Goal: Task Accomplishment & Management: Complete application form

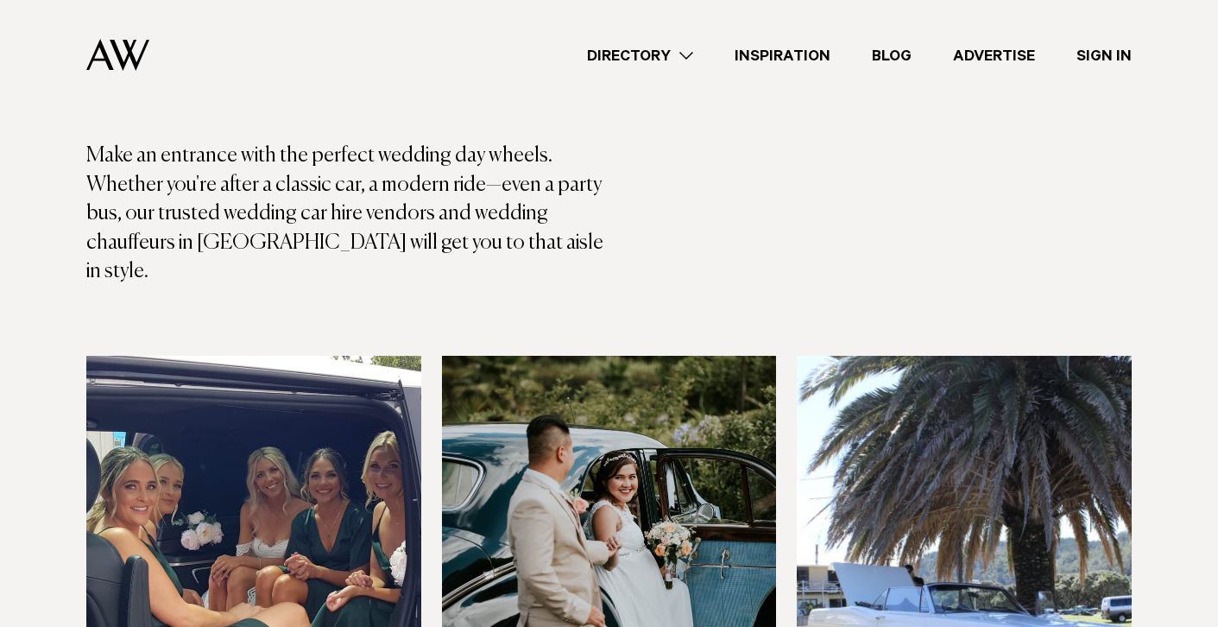
scroll to position [286, 0]
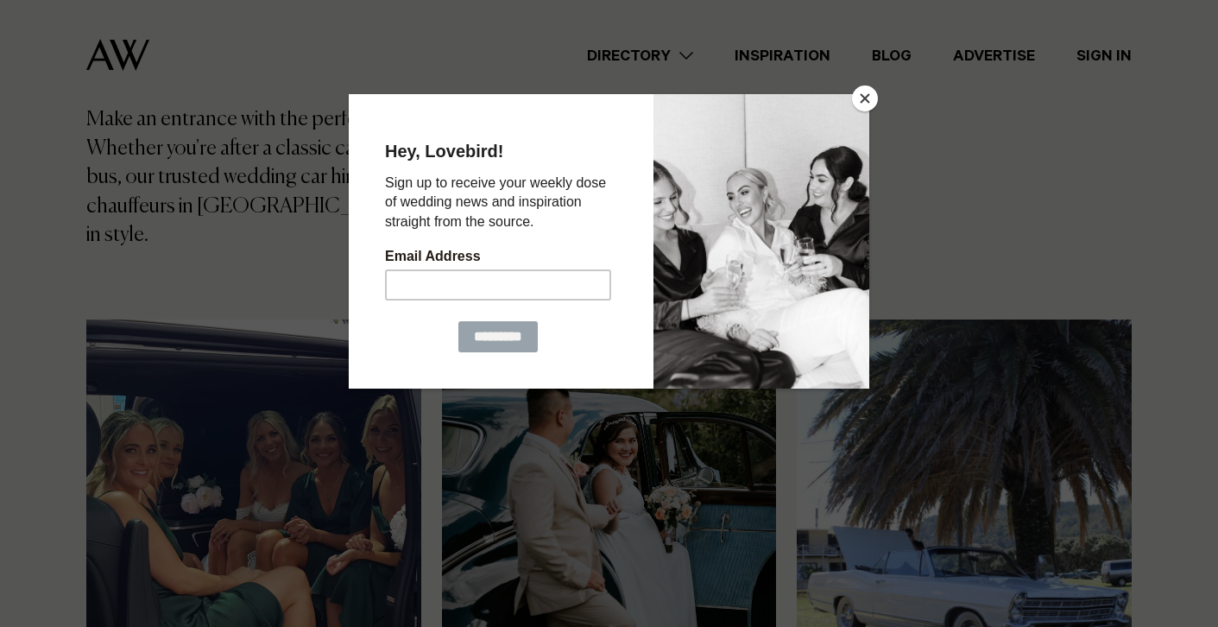
click at [868, 99] on button "Close" at bounding box center [865, 98] width 26 height 26
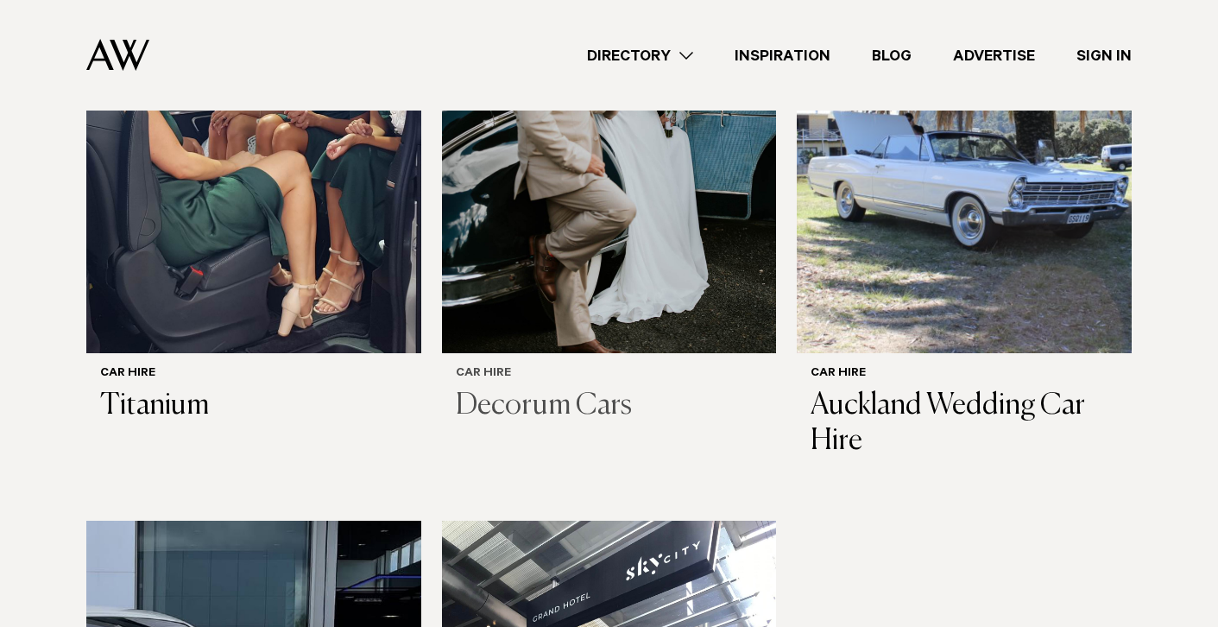
scroll to position [705, 0]
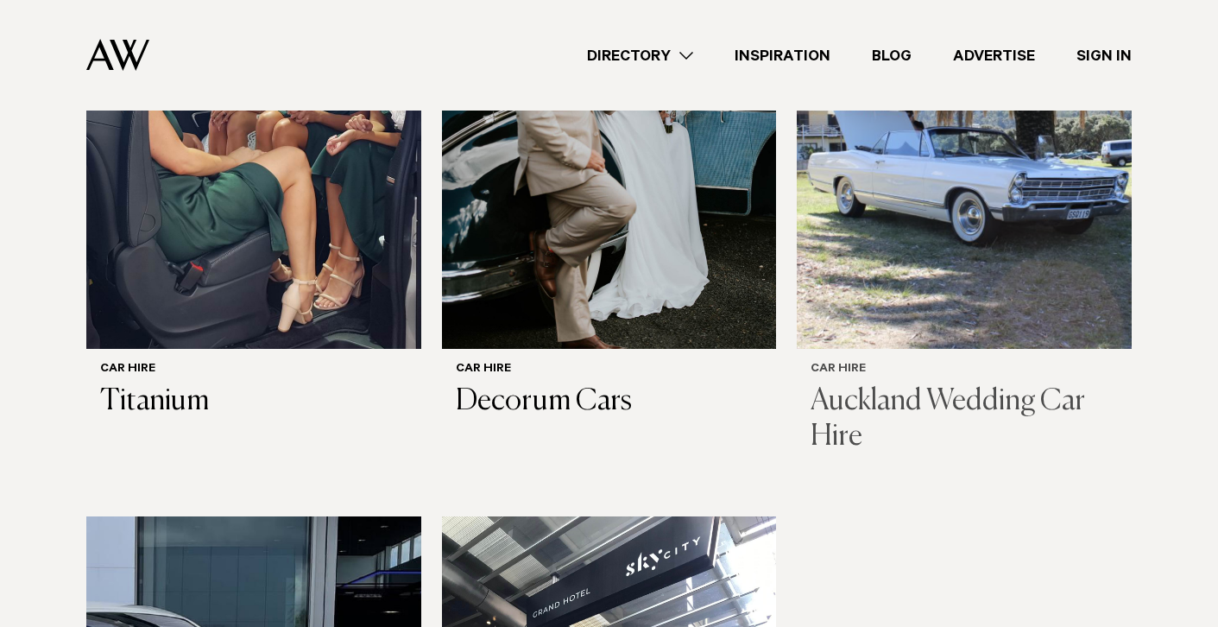
click at [840, 363] on h6 "Car Hire" at bounding box center [964, 370] width 307 height 15
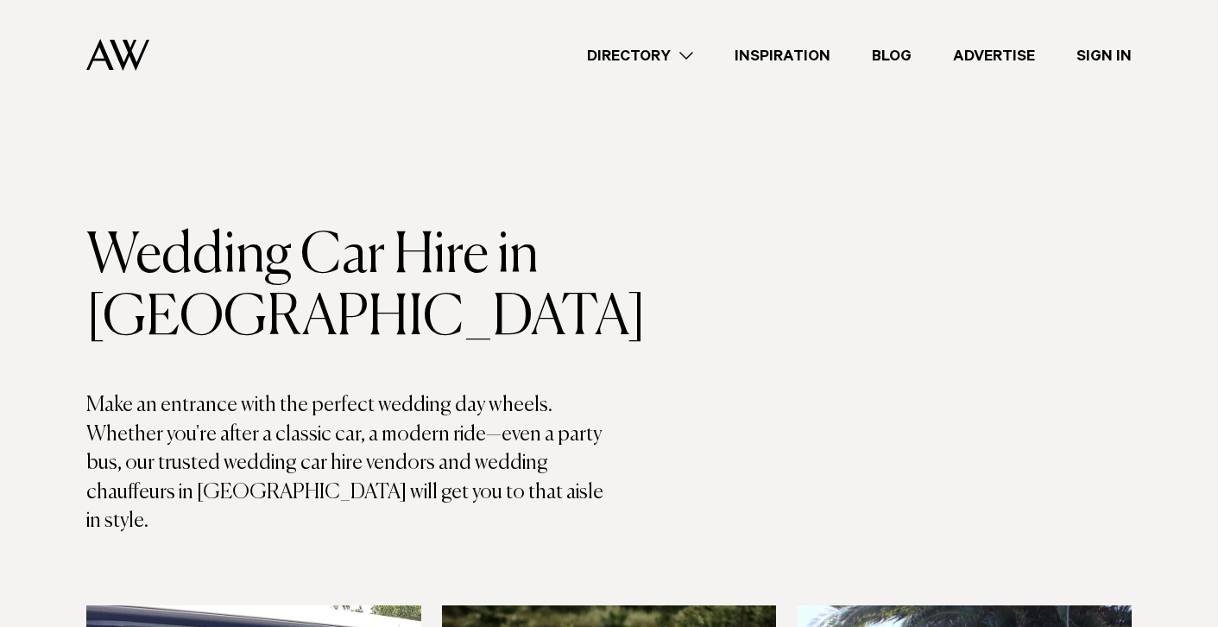
scroll to position [0, 0]
click at [995, 51] on link "Advertise" at bounding box center [993, 55] width 123 height 23
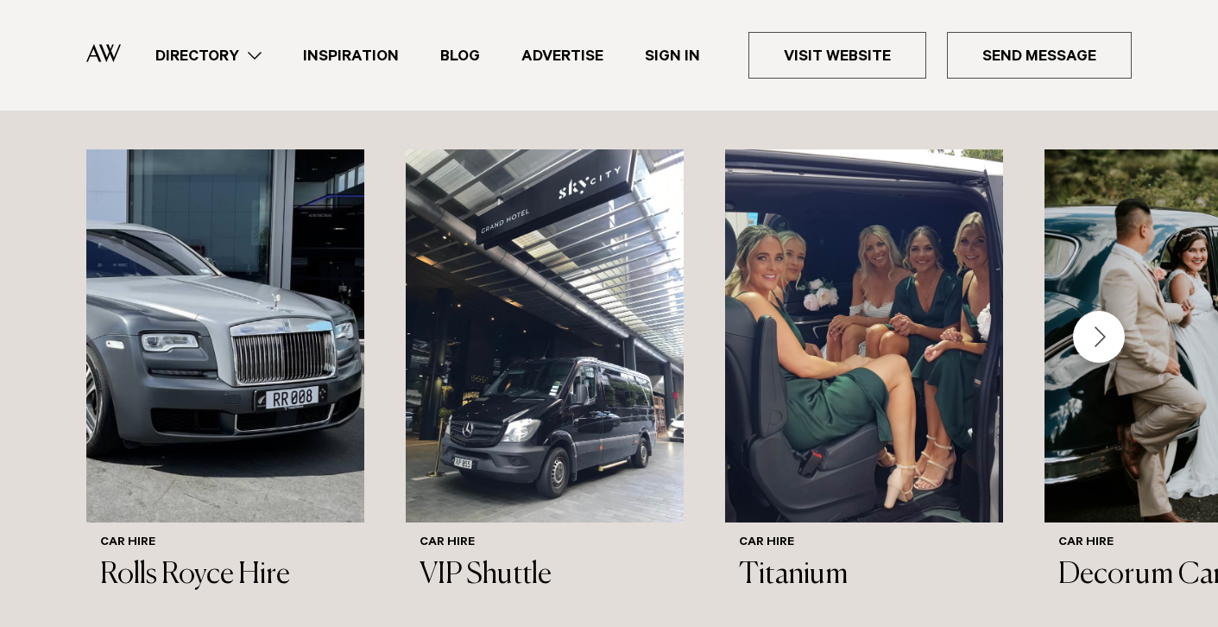
scroll to position [1671, 0]
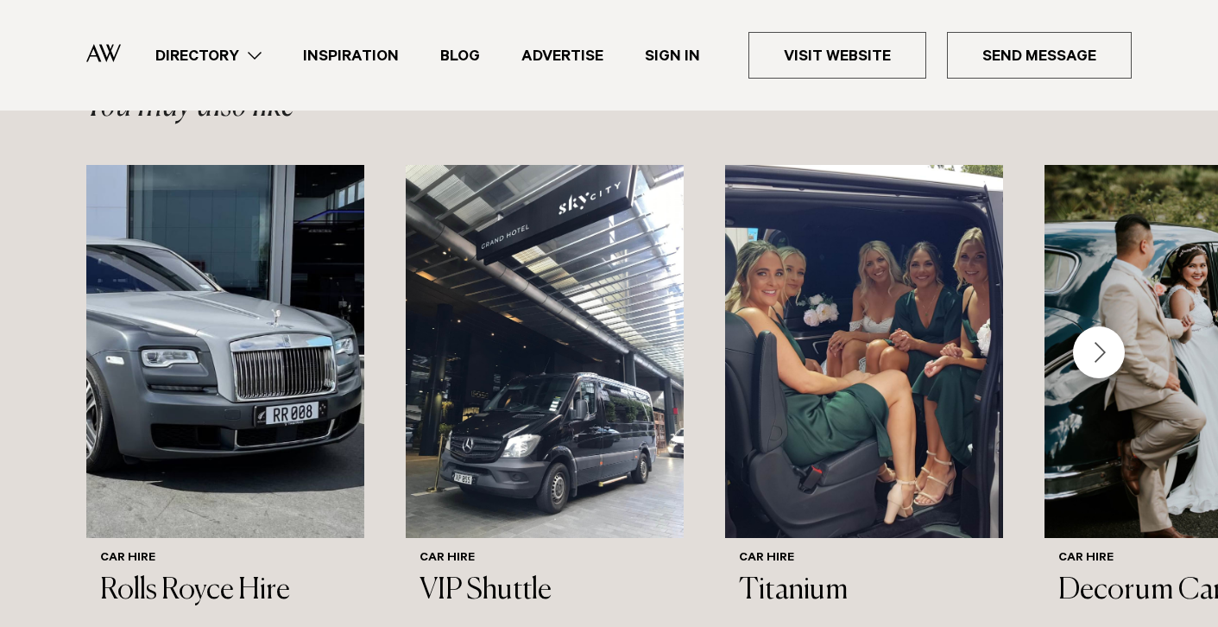
click at [1102, 326] on div "Next slide" at bounding box center [1099, 352] width 52 height 52
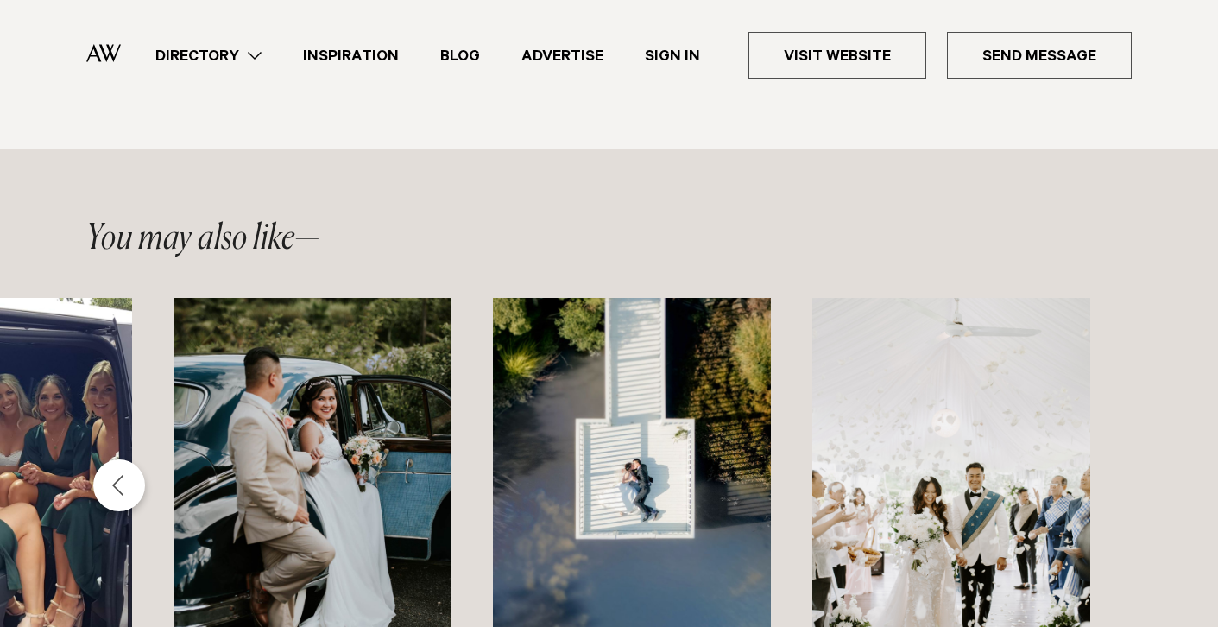
scroll to position [1507, 0]
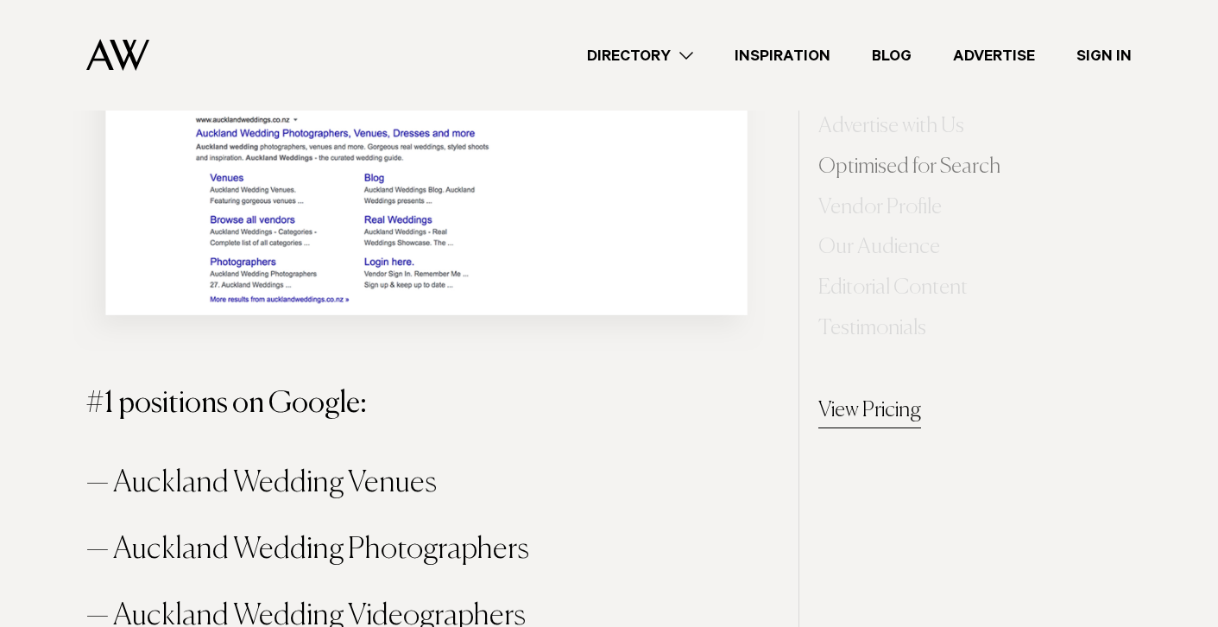
scroll to position [1341, 0]
click at [862, 409] on link "View Pricing" at bounding box center [869, 412] width 103 height 35
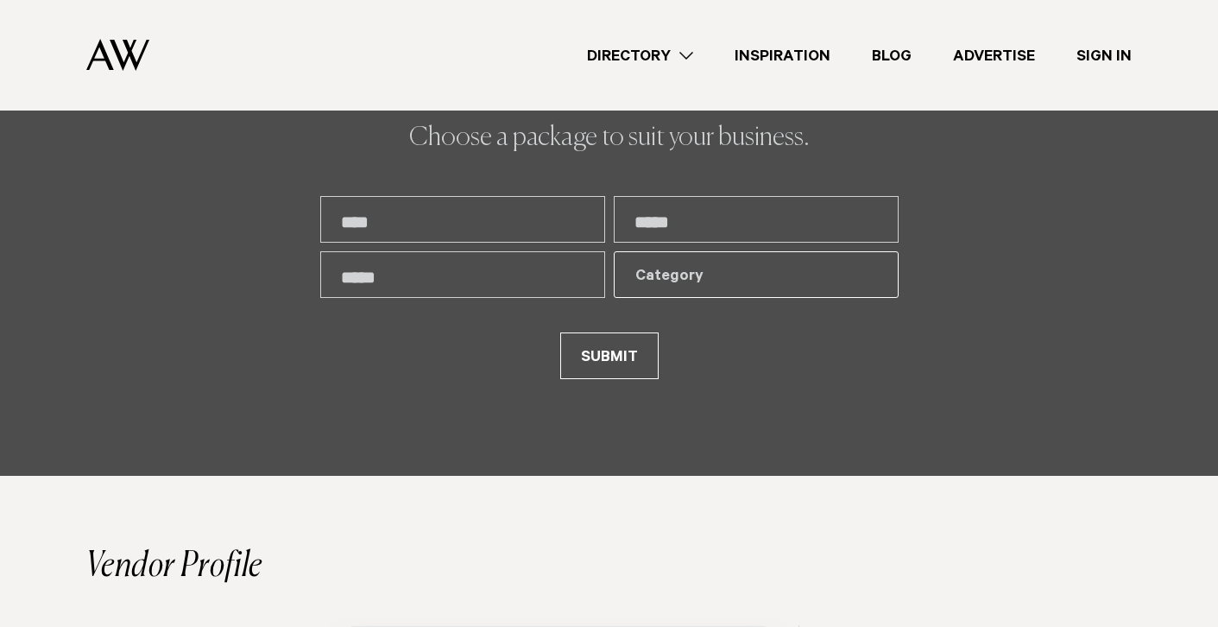
scroll to position [3552, 0]
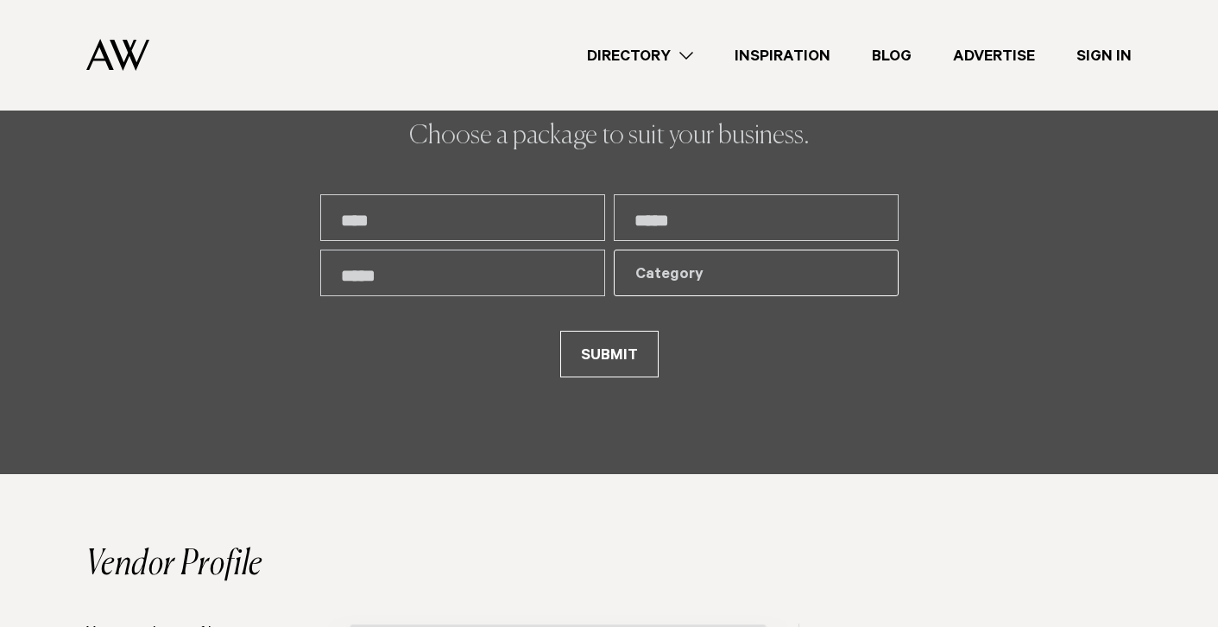
type input "****"
type input "**********"
click at [649, 286] on div "Category" at bounding box center [746, 275] width 222 height 21
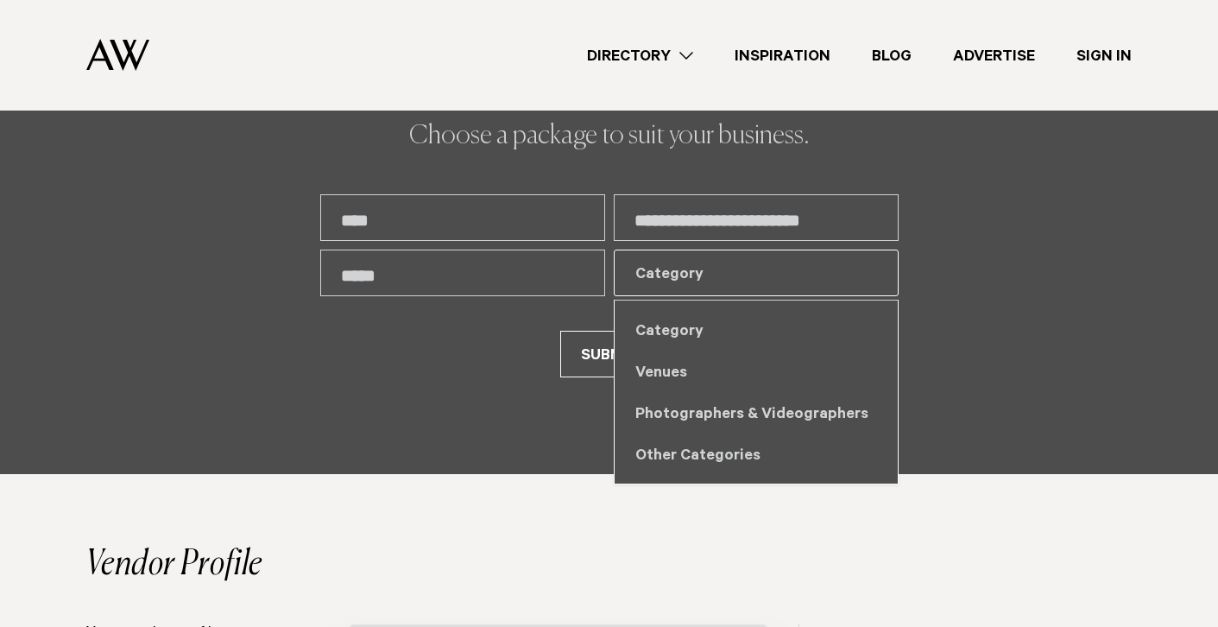
click at [660, 347] on div "Category" at bounding box center [756, 329] width 283 height 41
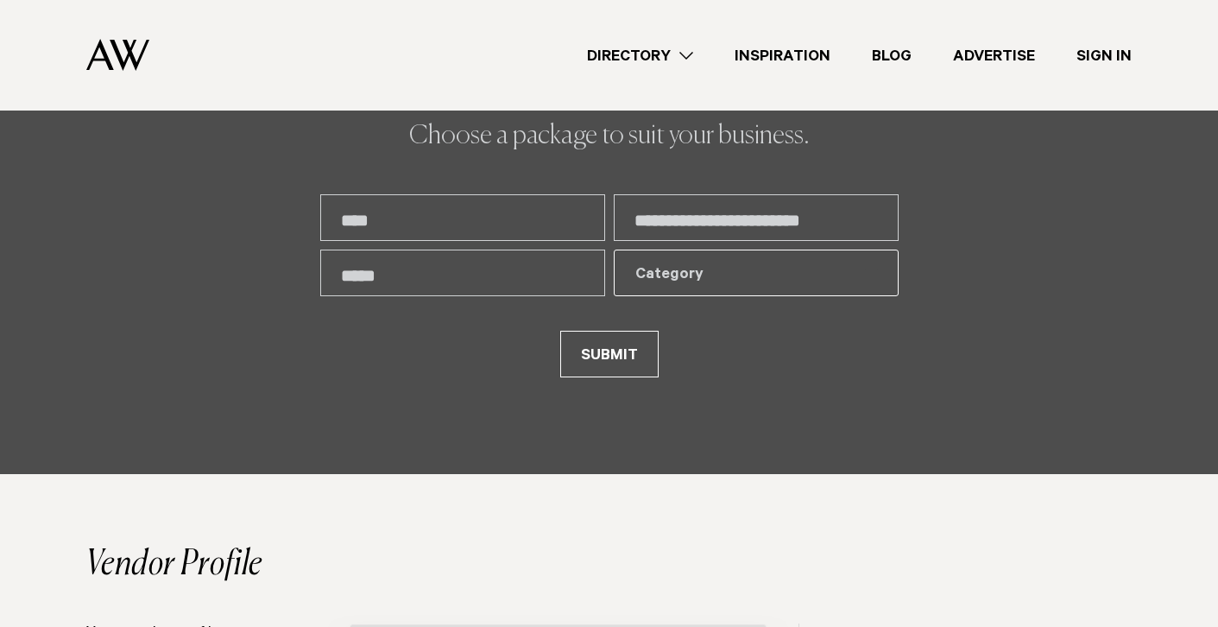
click at [673, 281] on div "Category" at bounding box center [756, 272] width 285 height 47
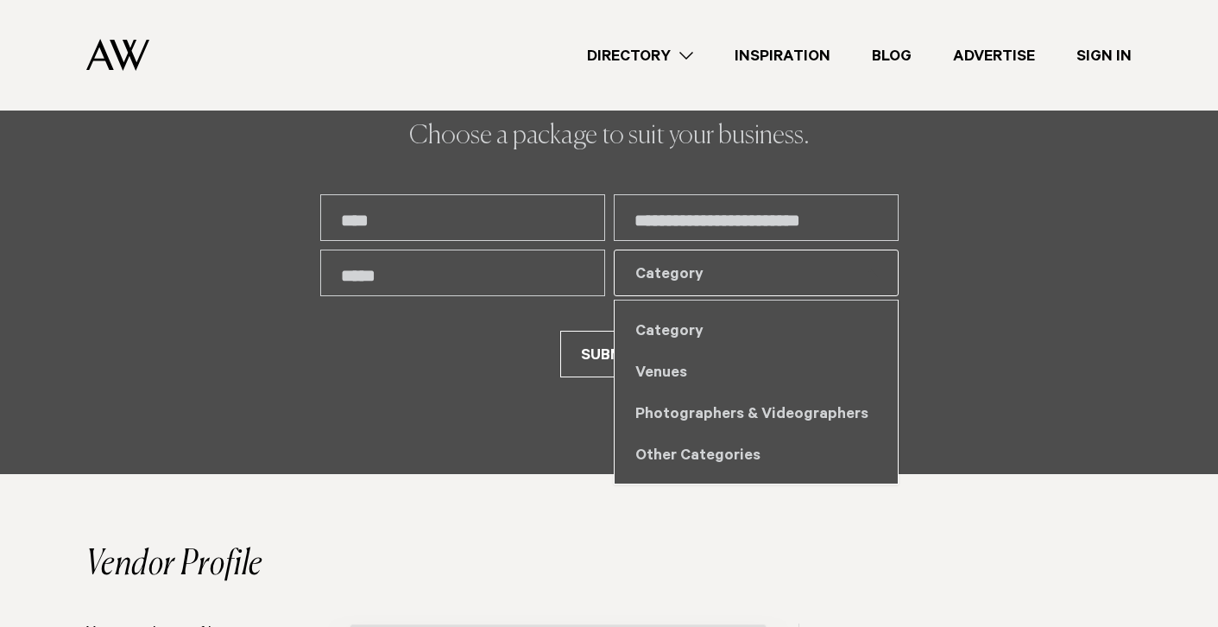
click at [677, 470] on div "Other Categories" at bounding box center [756, 453] width 283 height 41
select select "*"
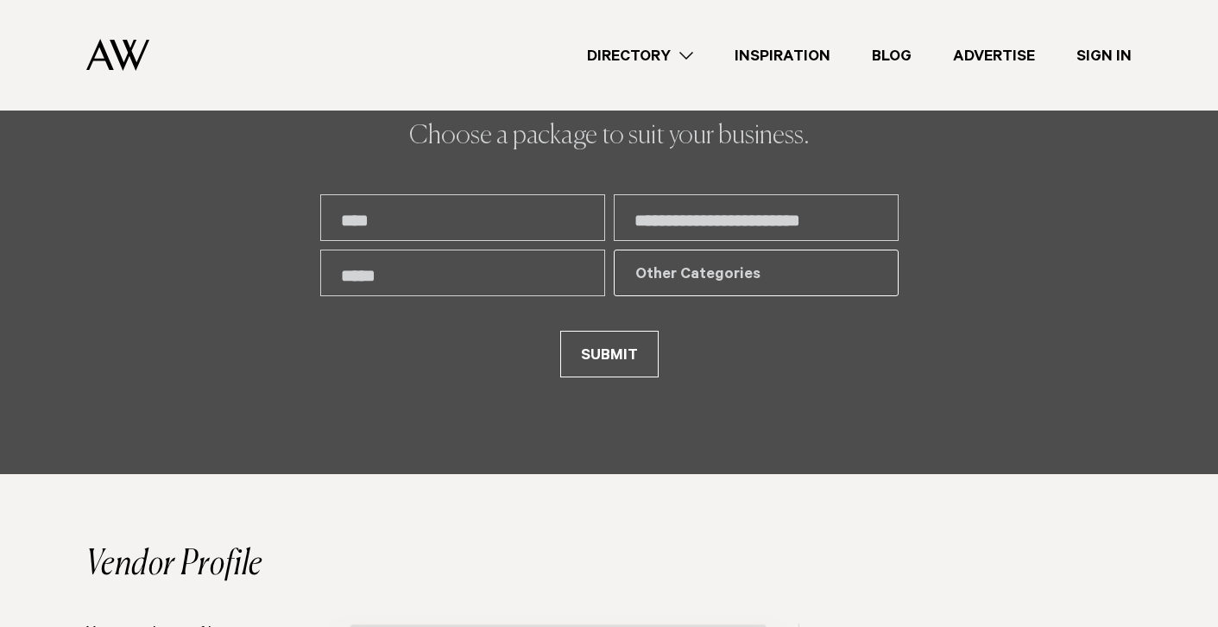
click at [464, 291] on input "text" at bounding box center [462, 272] width 285 height 47
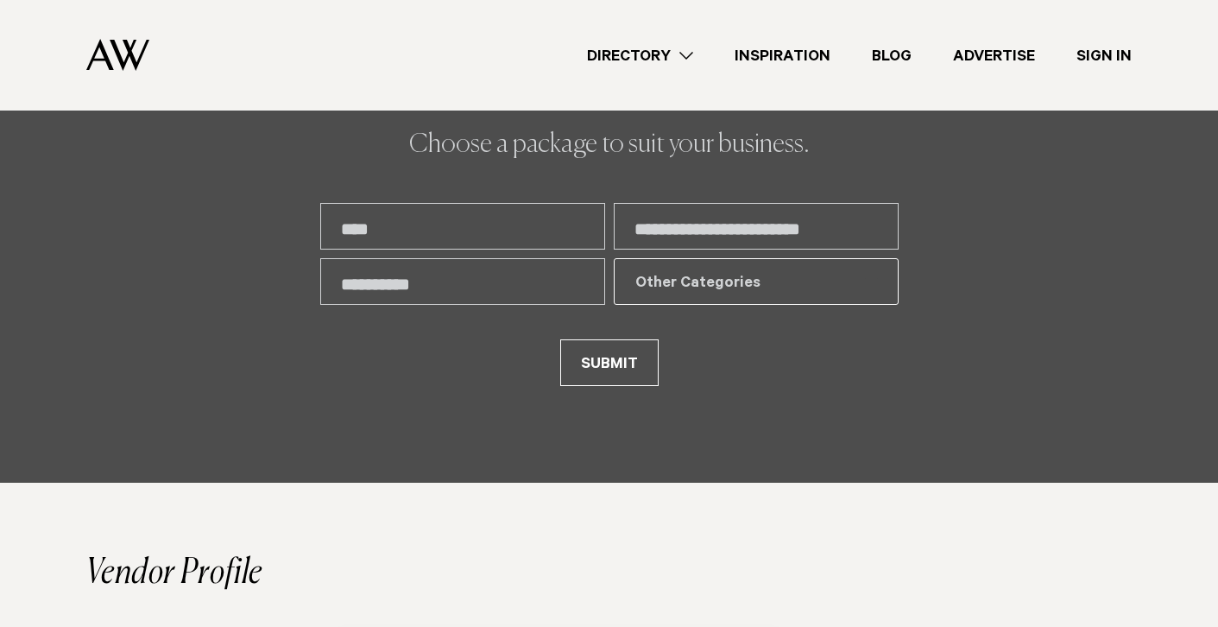
scroll to position [3548, 0]
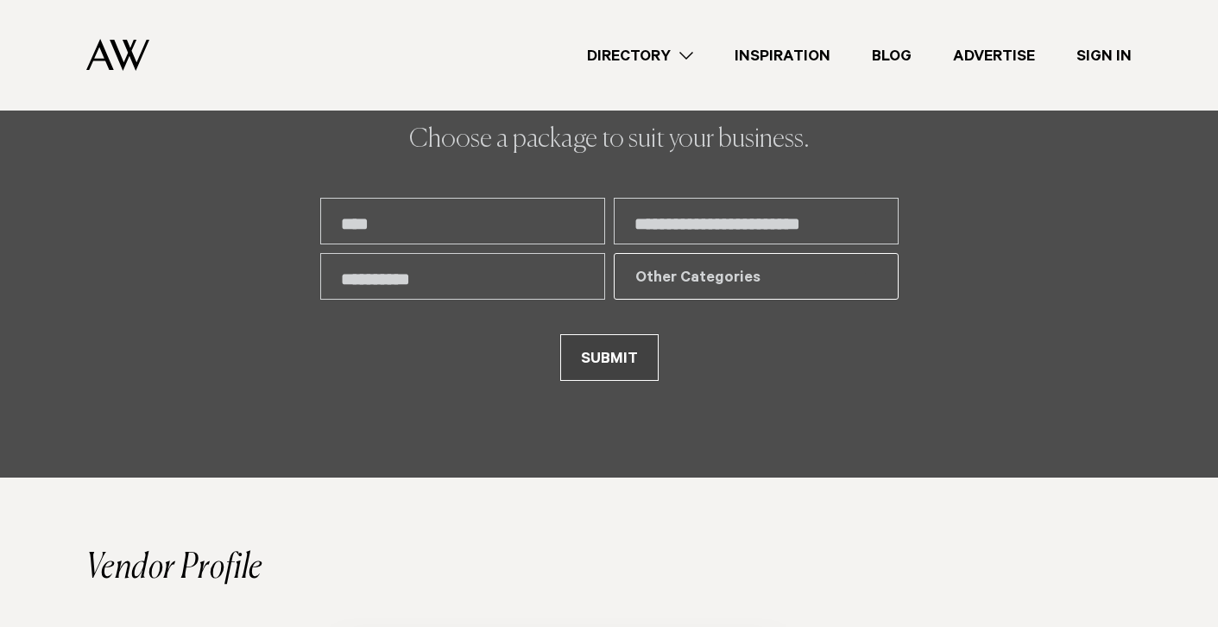
type input "**********"
click at [605, 381] on button "SUBMIT" at bounding box center [609, 357] width 98 height 47
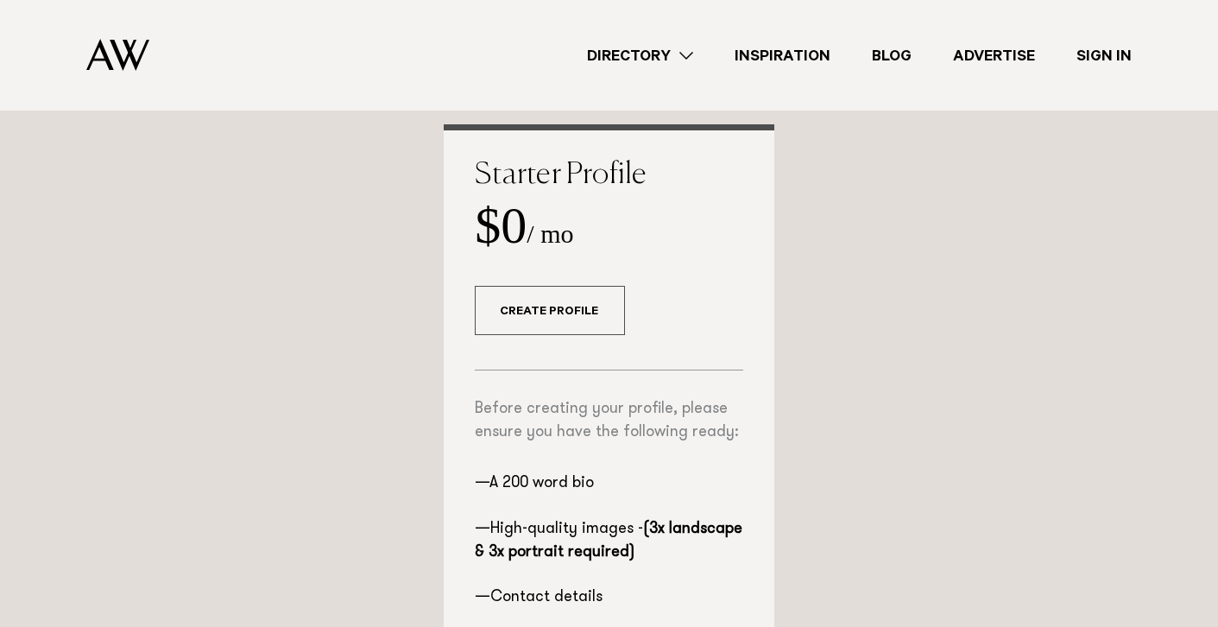
scroll to position [398, 0]
